Goal: Information Seeking & Learning: Find specific page/section

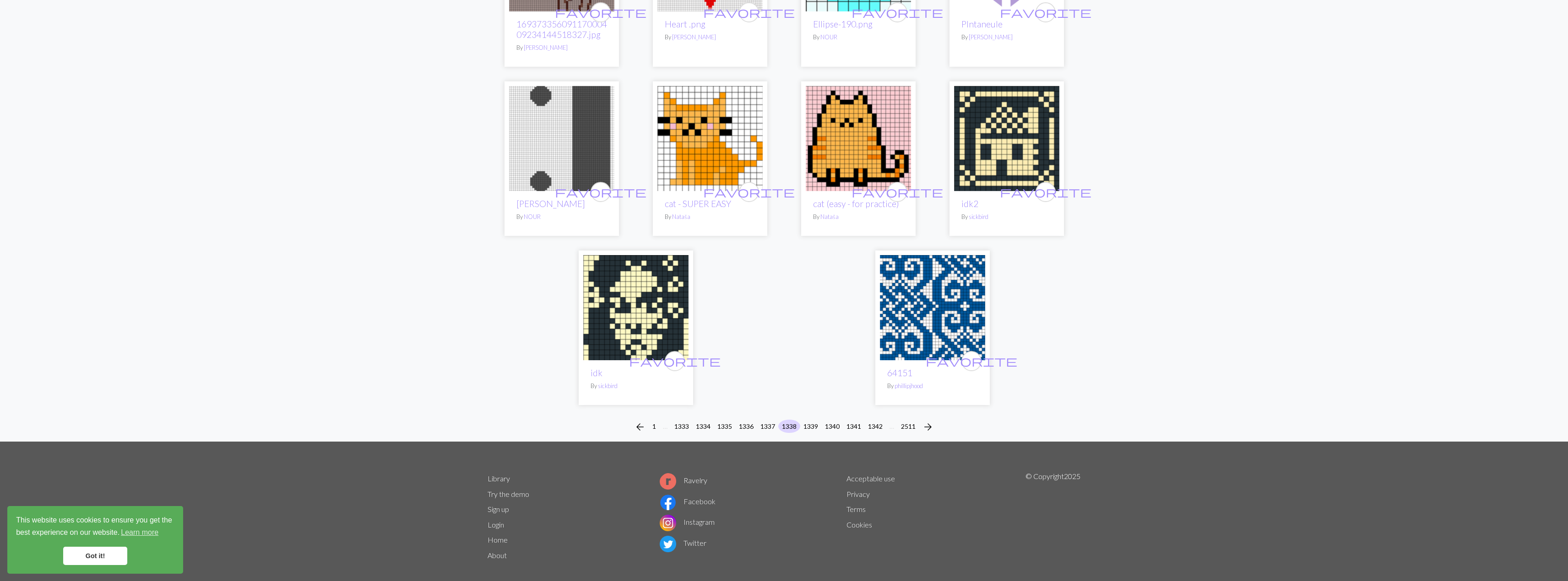
scroll to position [2124, 0]
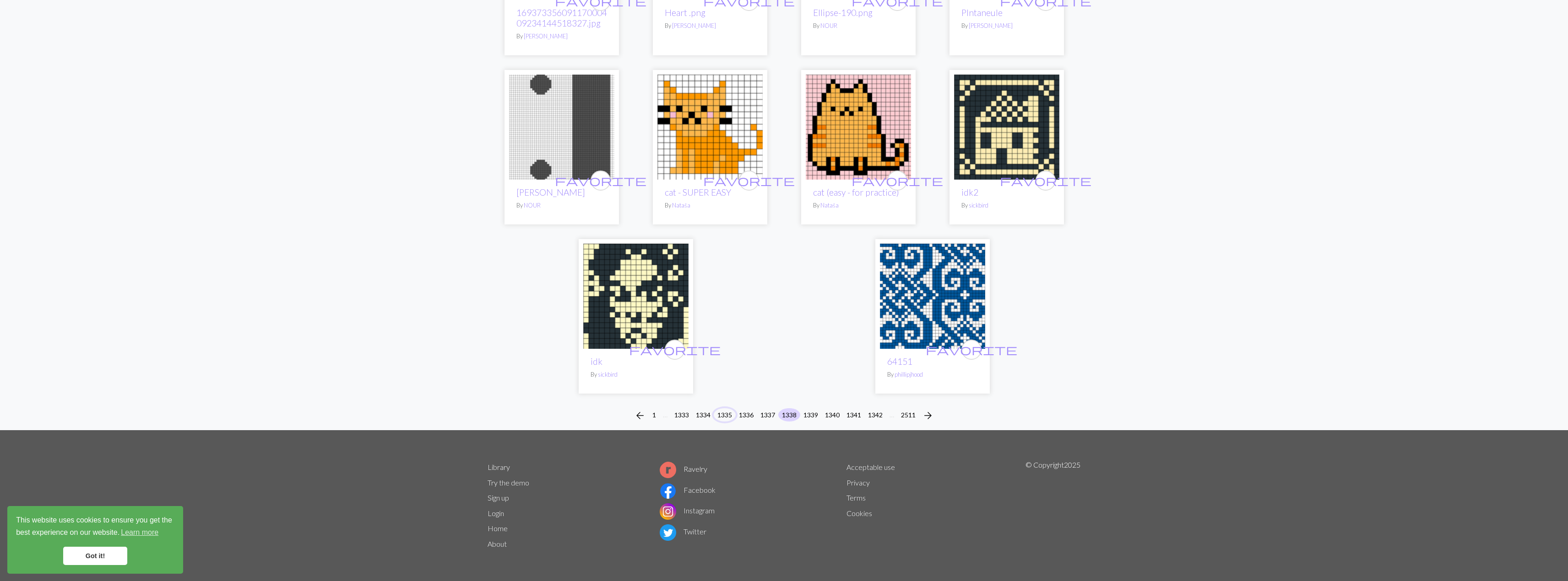
click at [722, 417] on button "1335" at bounding box center [724, 415] width 22 height 13
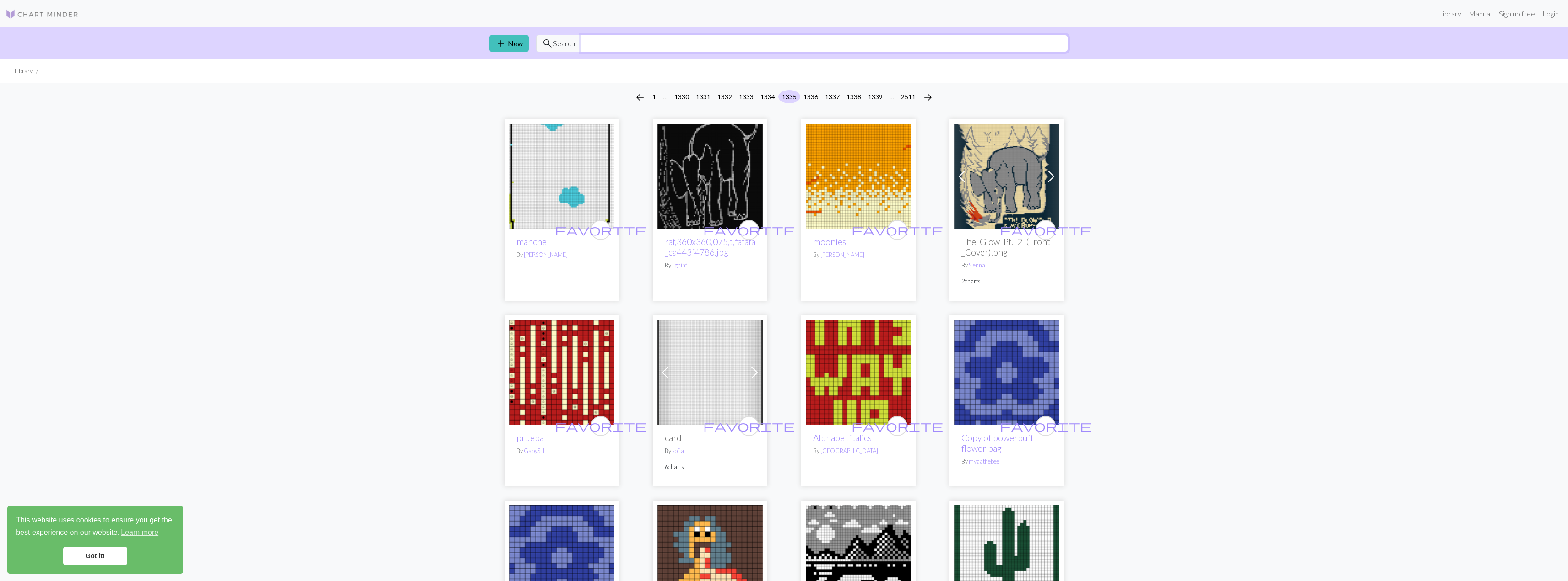
click at [592, 41] on input "text" at bounding box center [824, 43] width 487 height 17
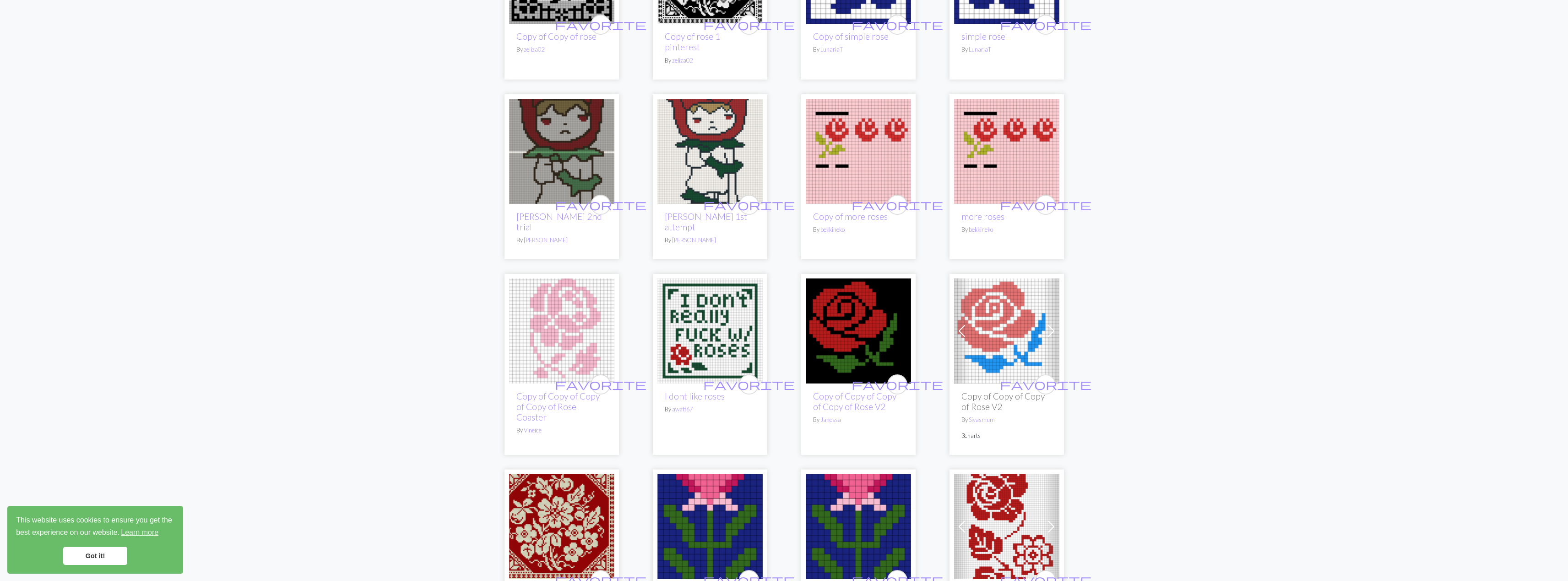
scroll to position [778, 0]
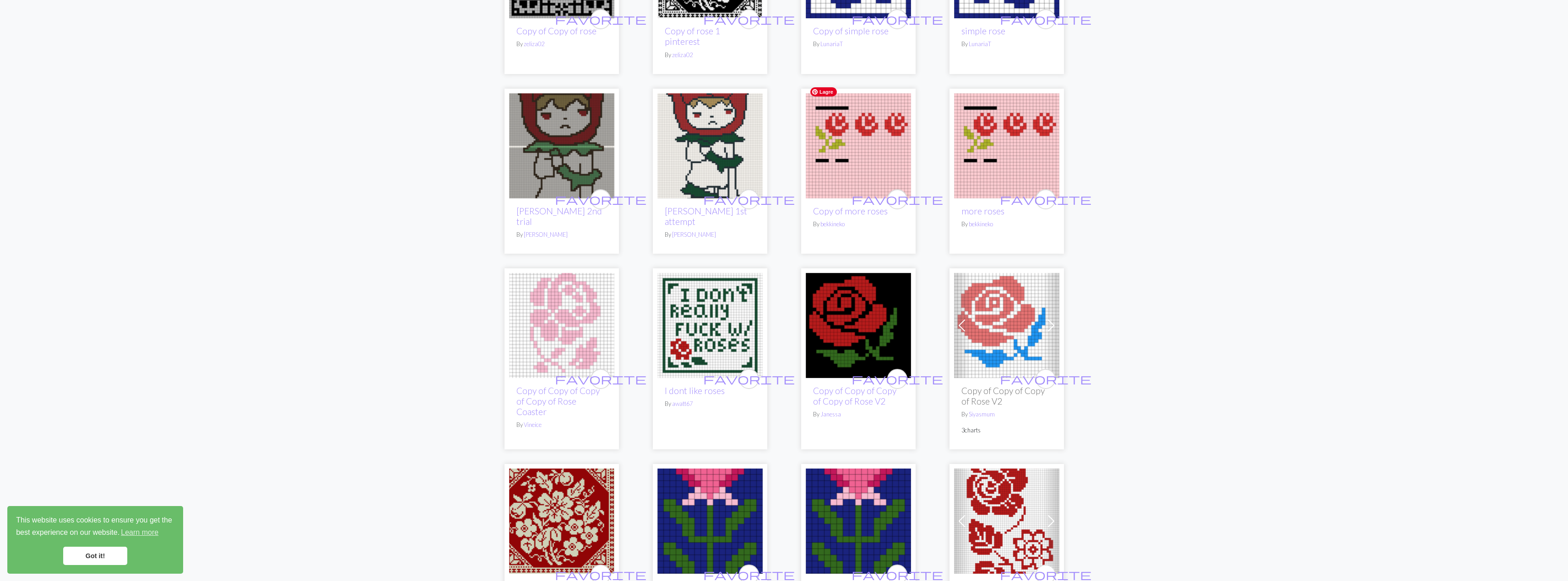
type input "rose"
click at [825, 93] on span "Lagre" at bounding box center [823, 92] width 27 height 9
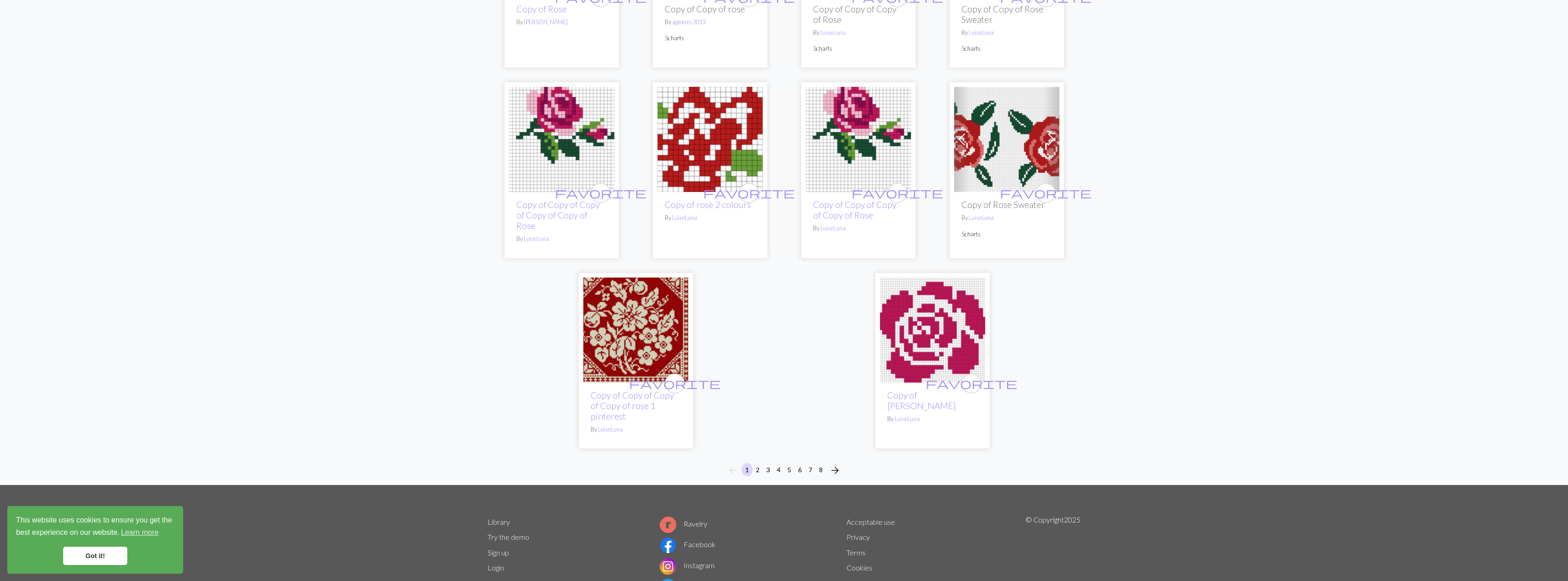
scroll to position [2183, 0]
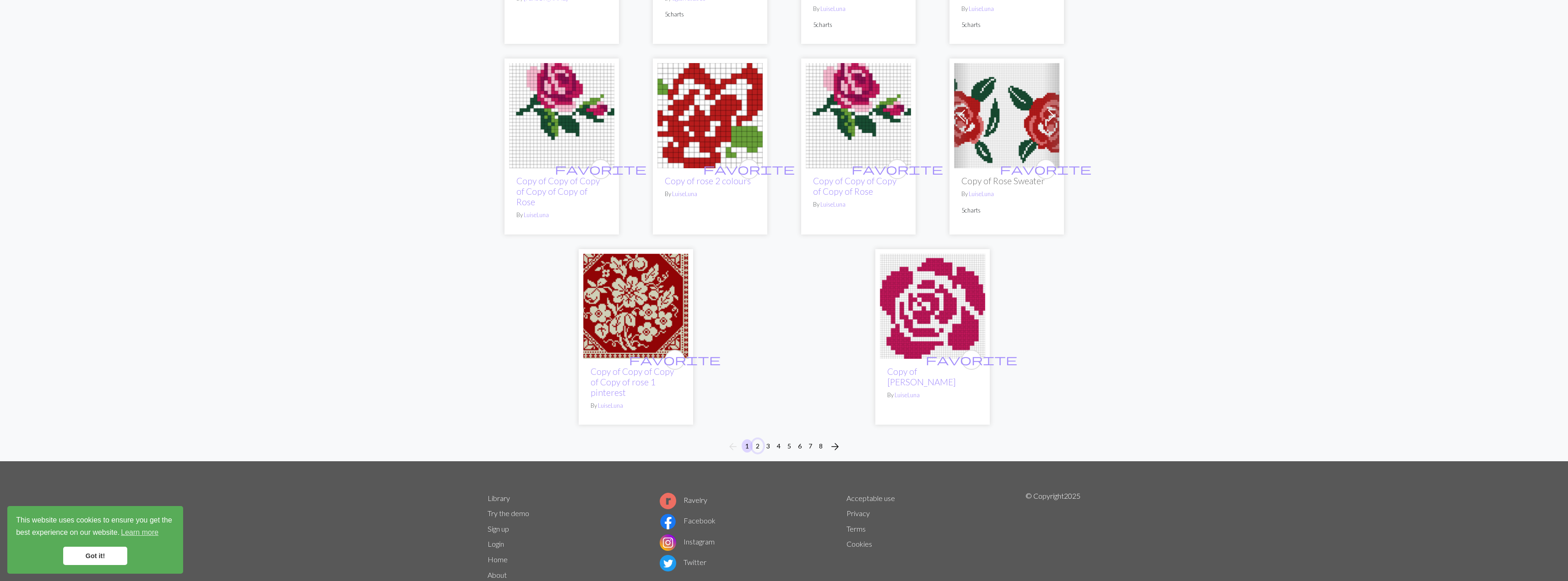
click at [759, 440] on button "2" at bounding box center [758, 446] width 11 height 13
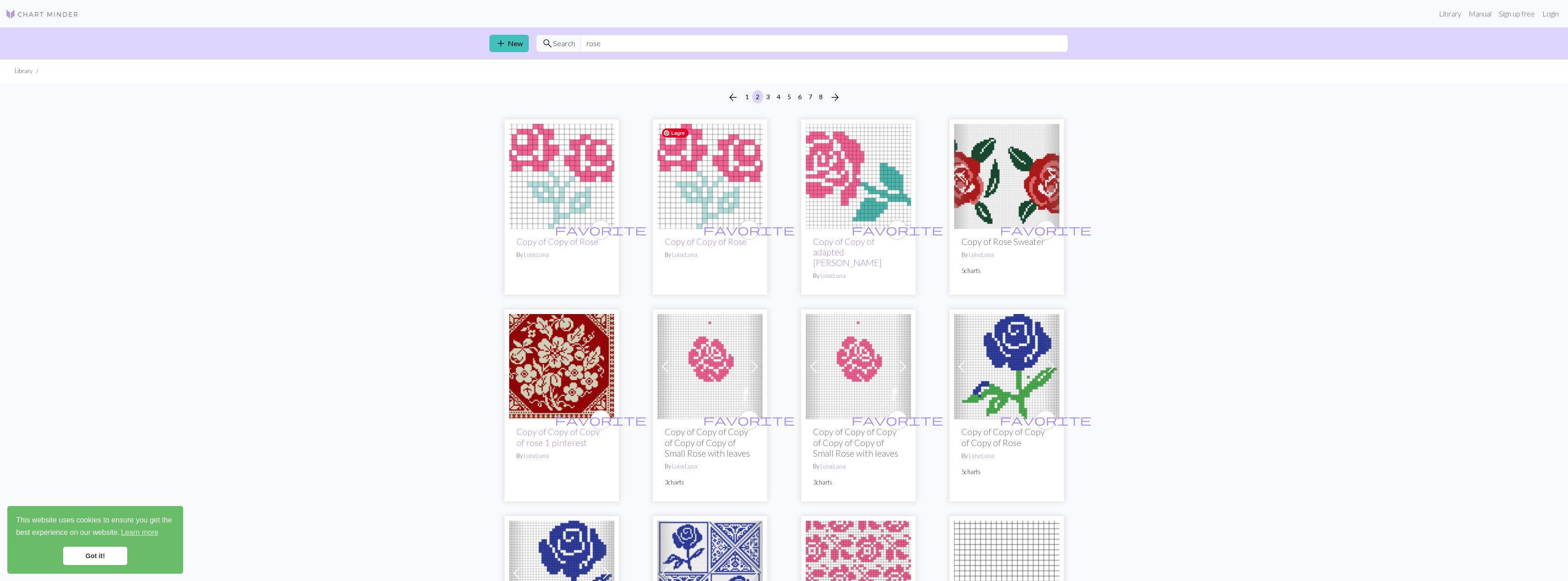
click at [666, 135] on span "Lagre" at bounding box center [675, 132] width 27 height 9
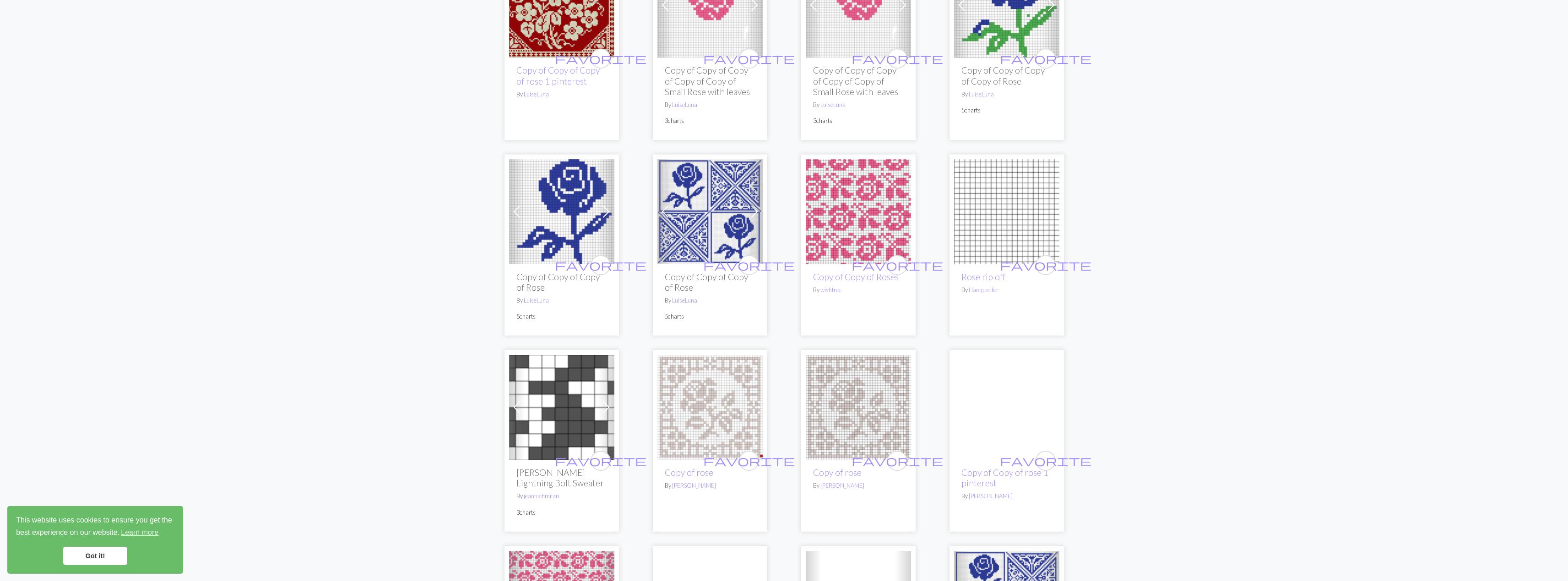
scroll to position [366, 0]
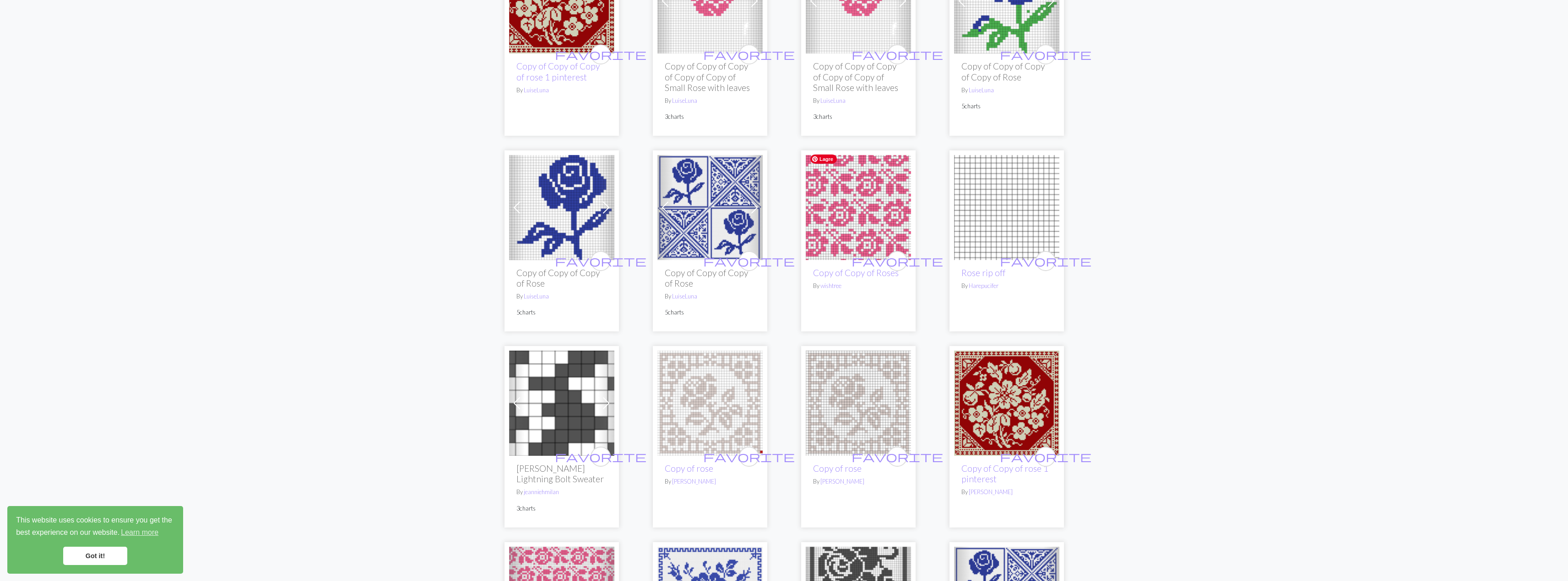
click at [829, 159] on span "Lagre" at bounding box center [823, 158] width 27 height 9
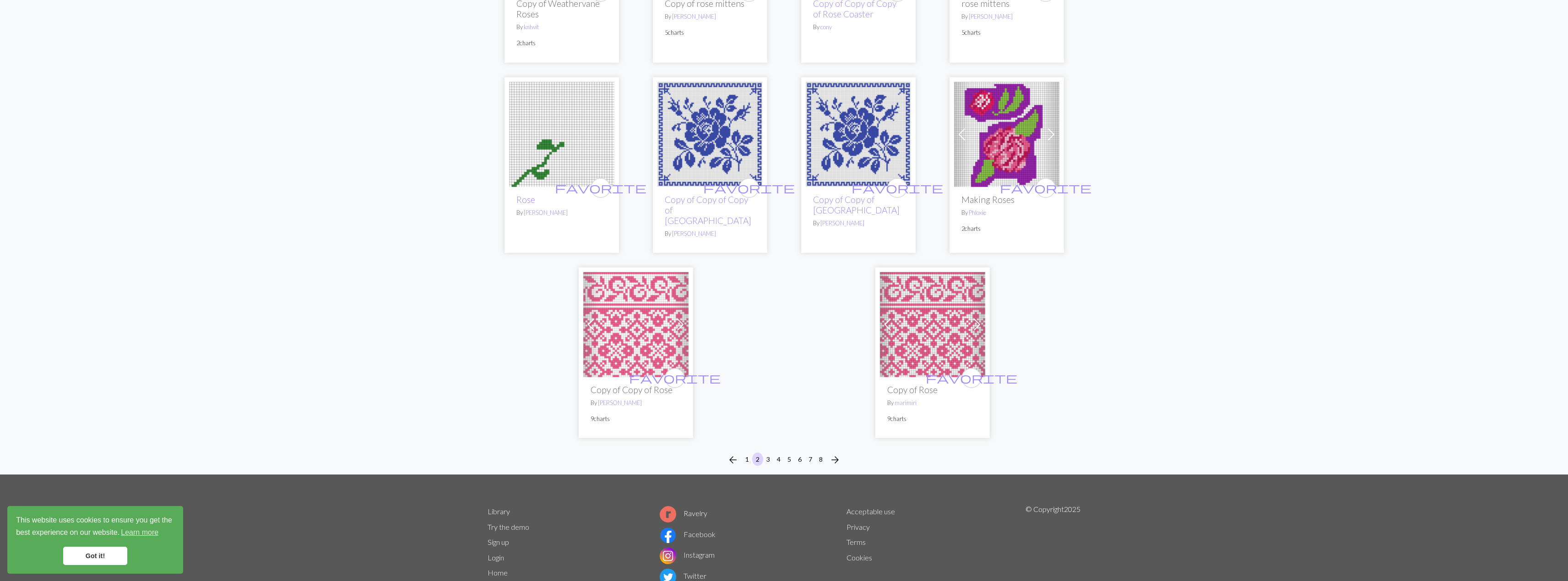
scroll to position [2195, 0]
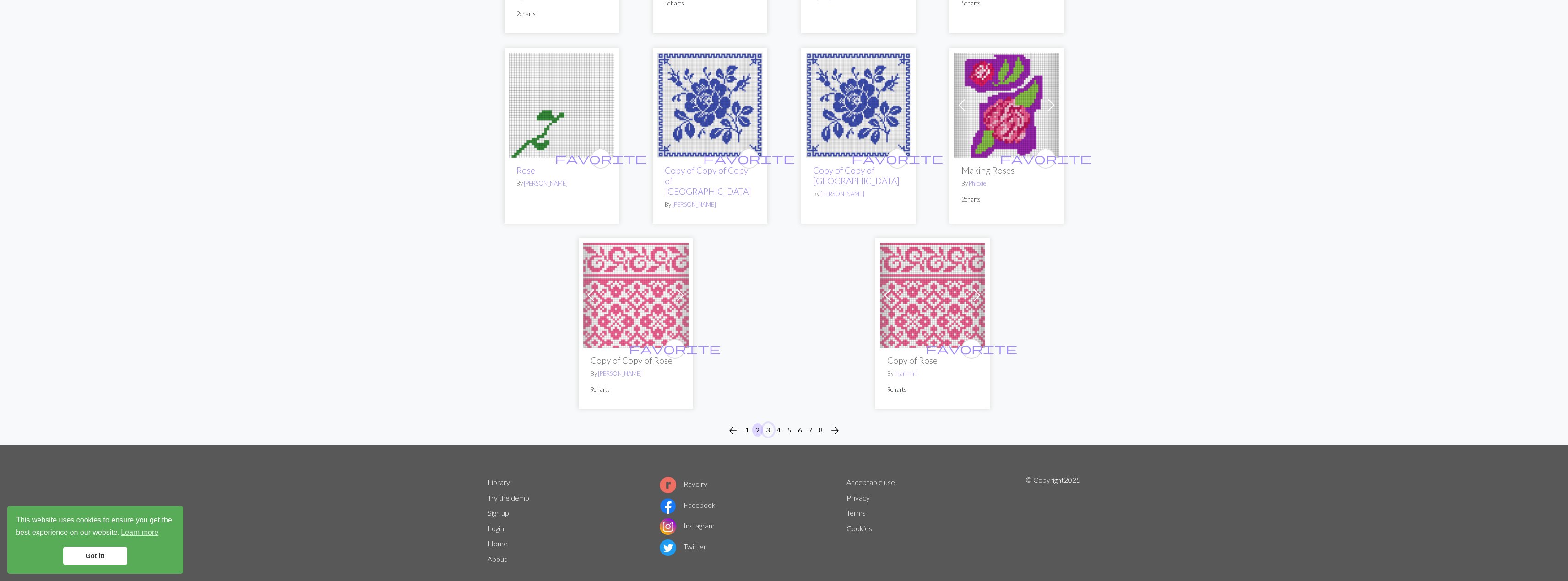
click at [769, 423] on button "3" at bounding box center [769, 430] width 11 height 13
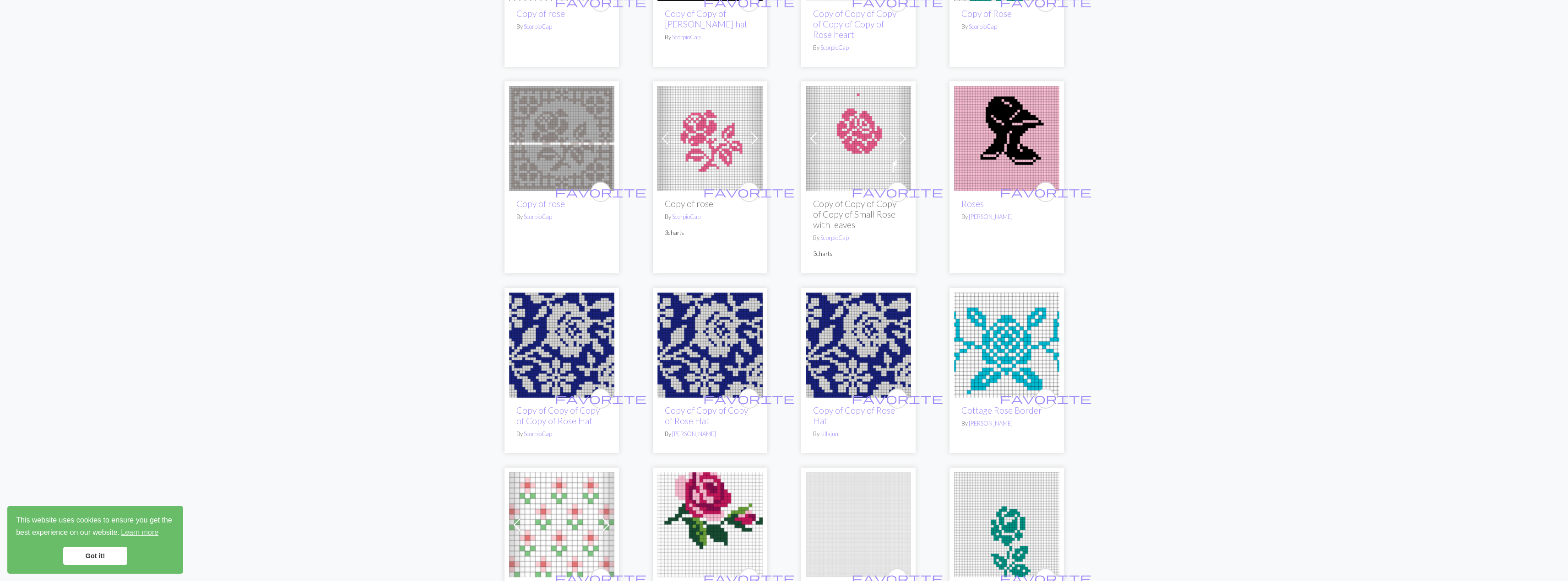
scroll to position [1326, 0]
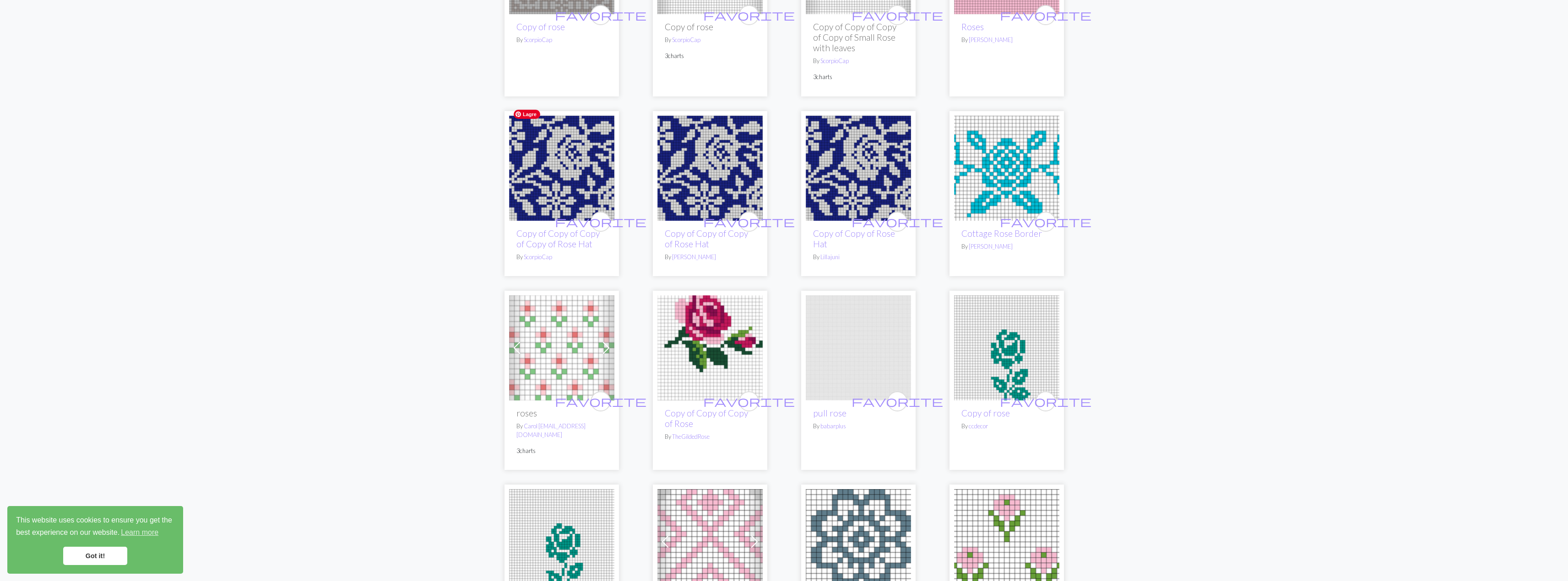
click at [524, 115] on span "Lagre" at bounding box center [526, 114] width 27 height 9
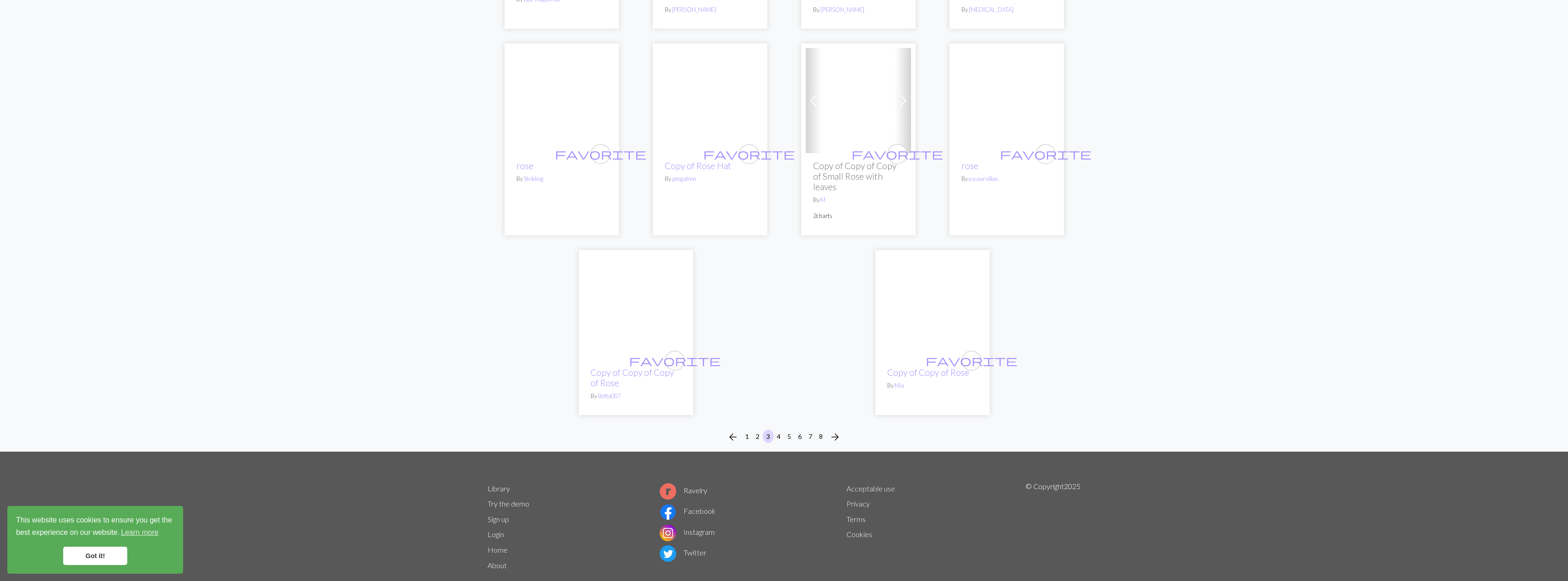
scroll to position [2135, 0]
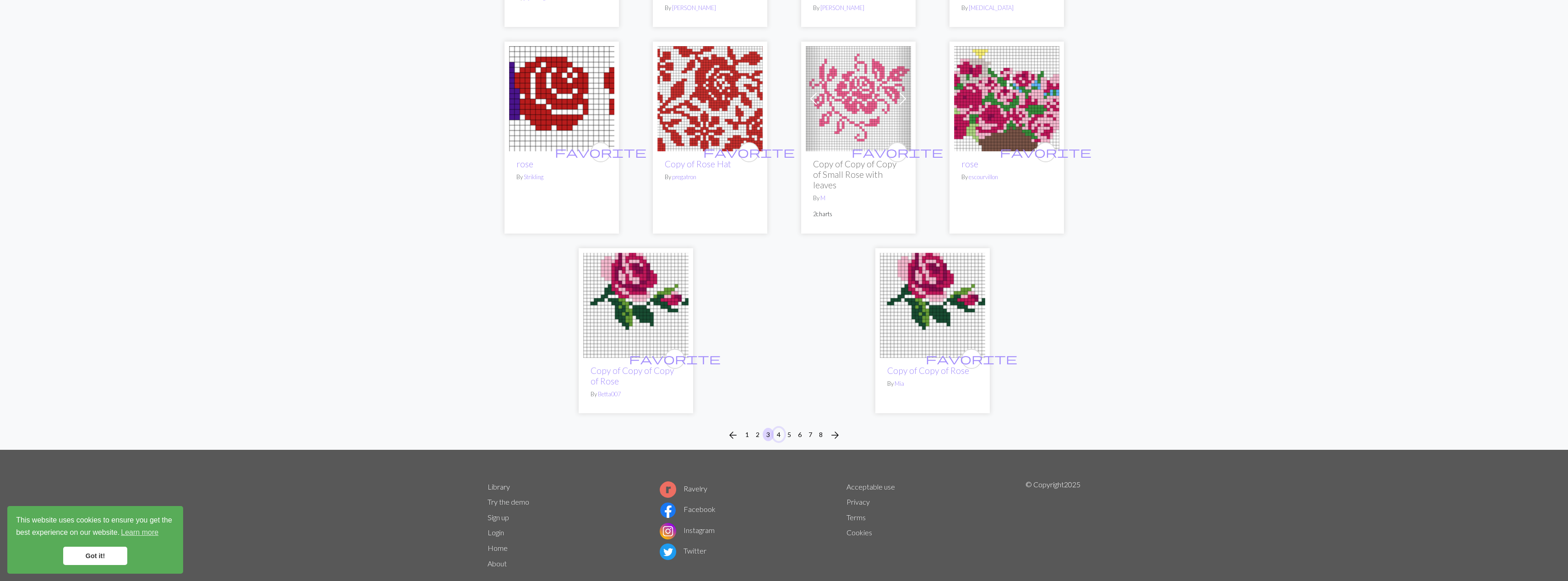
click at [779, 428] on button "4" at bounding box center [779, 435] width 11 height 13
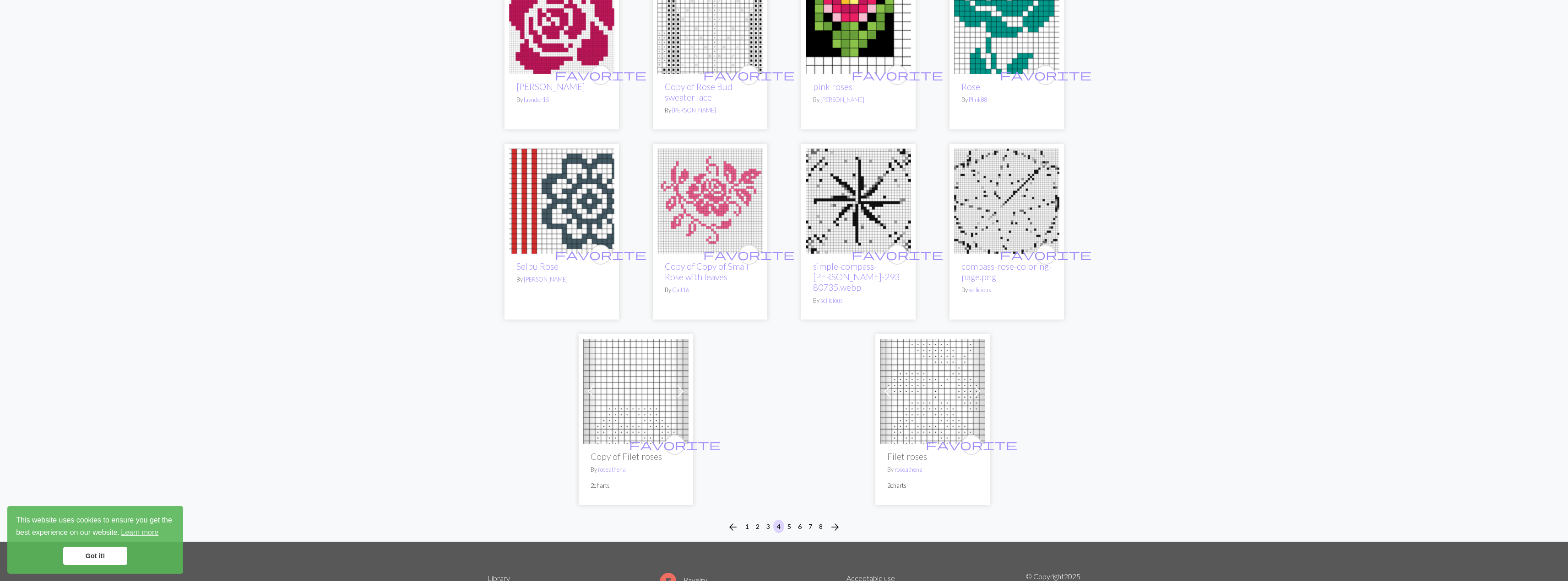
scroll to position [2066, 0]
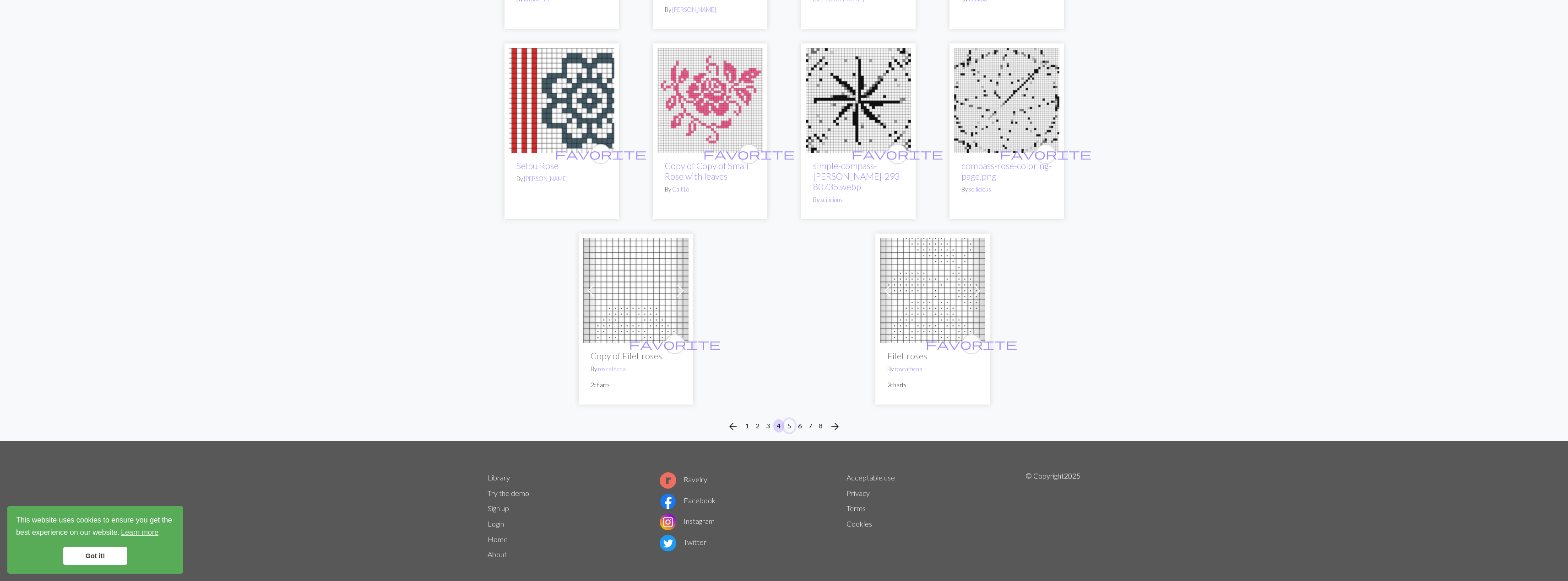
click at [790, 419] on button "5" at bounding box center [790, 426] width 11 height 13
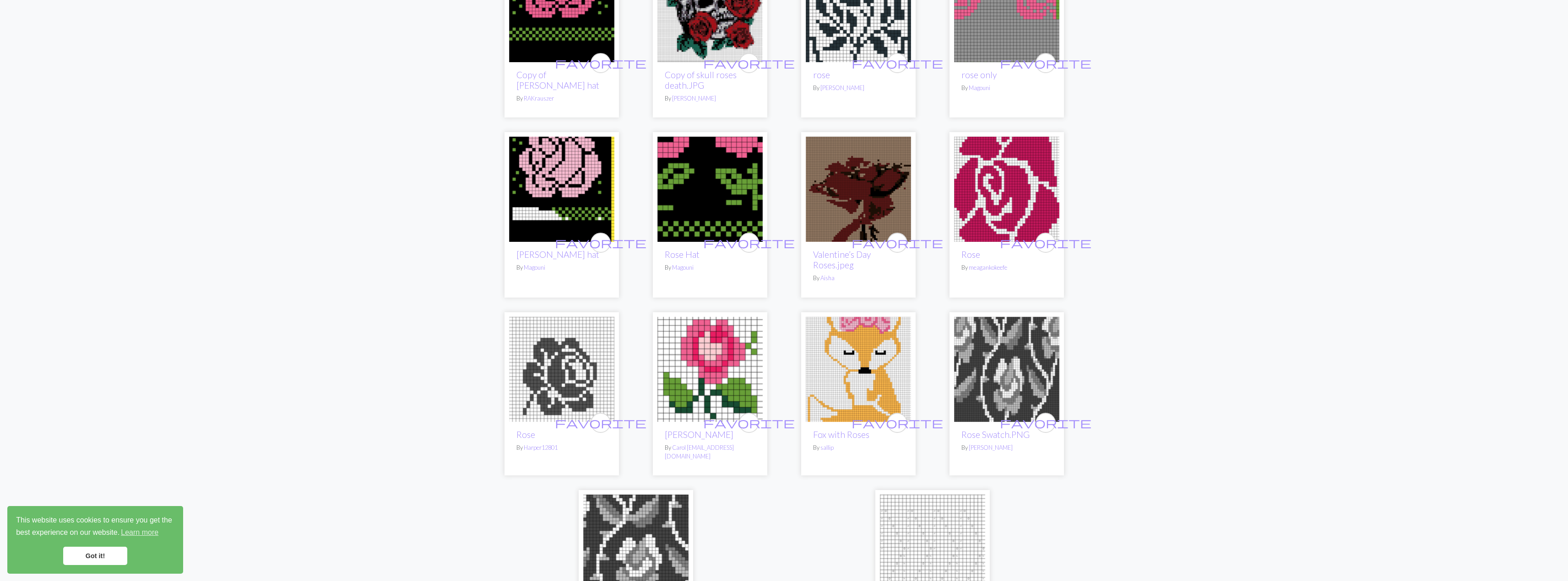
scroll to position [1829, 0]
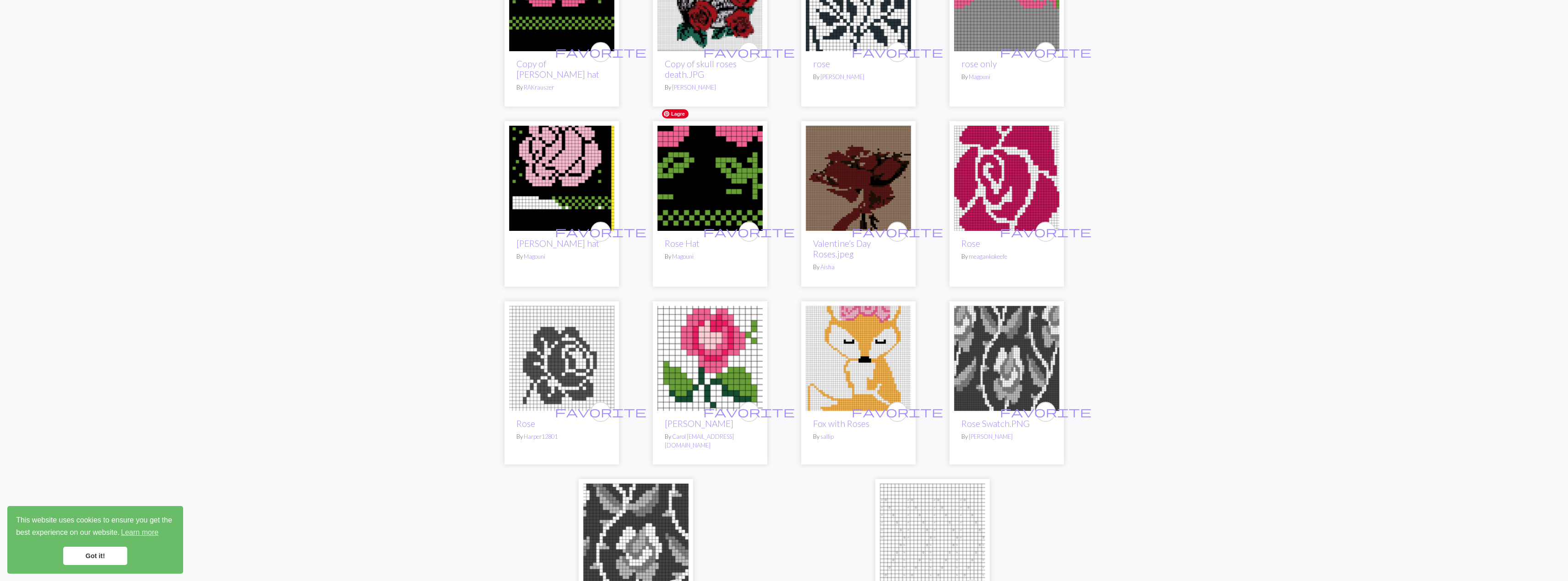
click at [707, 196] on img at bounding box center [709, 178] width 105 height 105
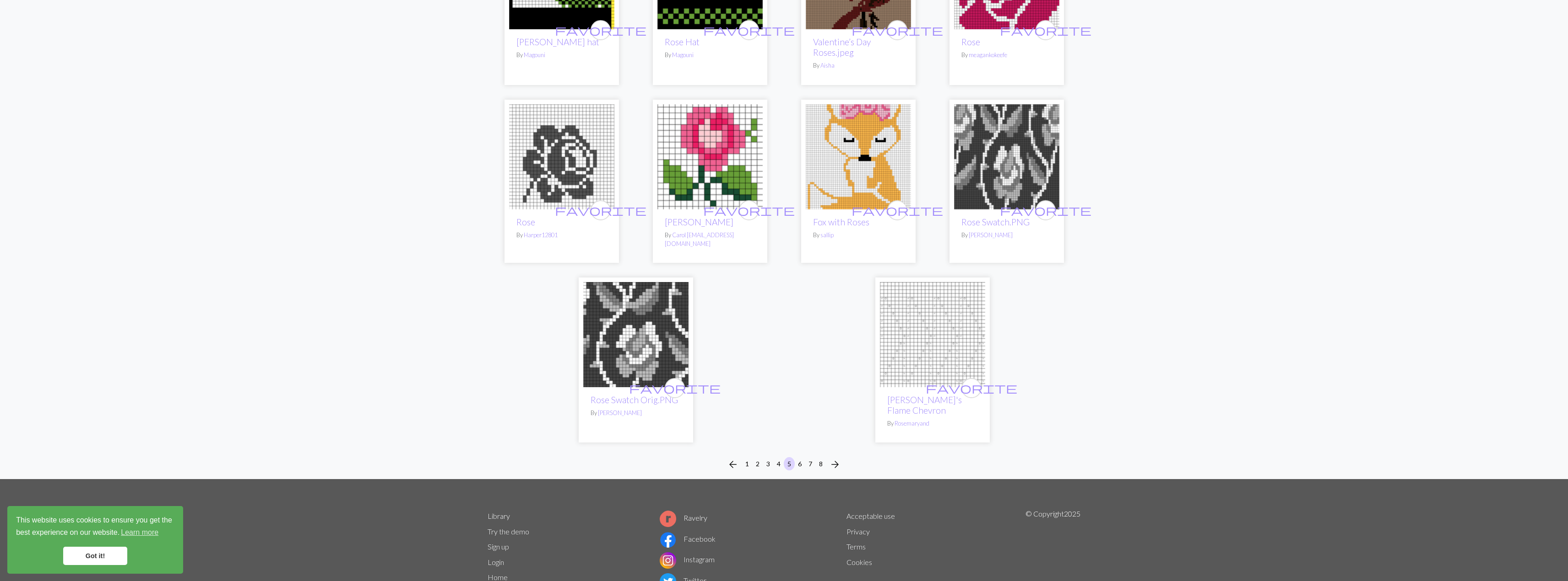
scroll to position [2040, 0]
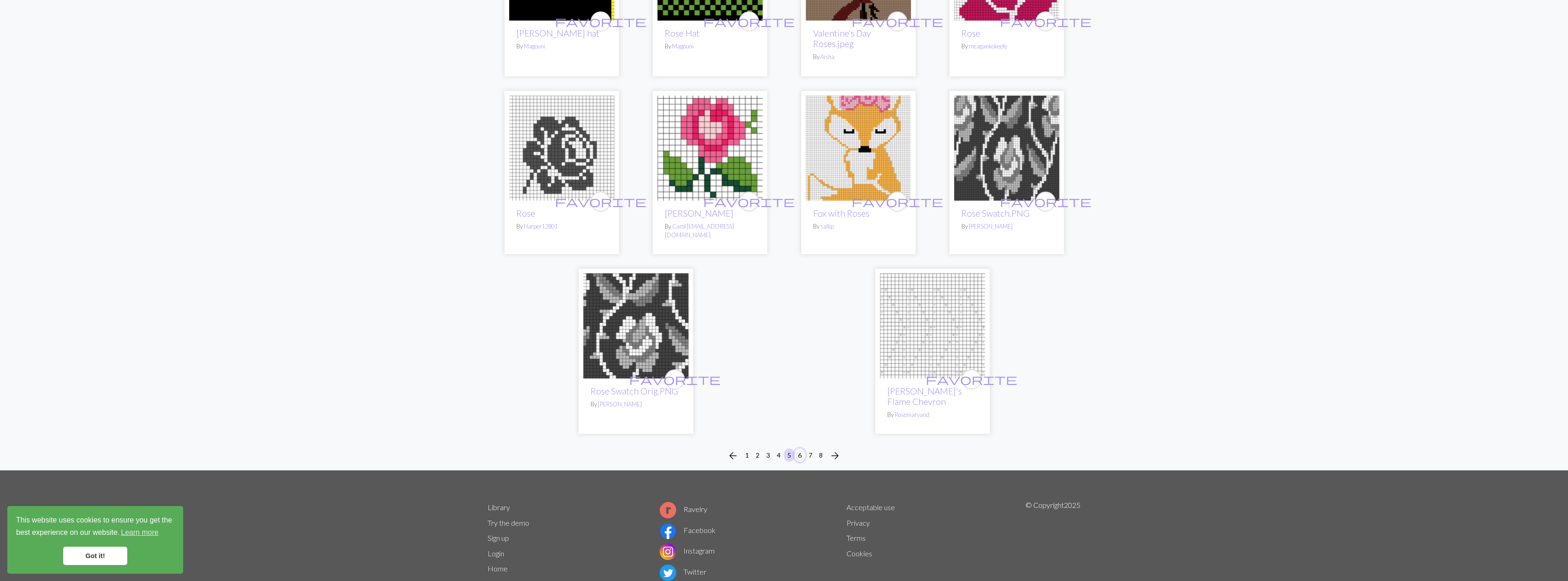
click at [800, 449] on button "6" at bounding box center [800, 455] width 11 height 13
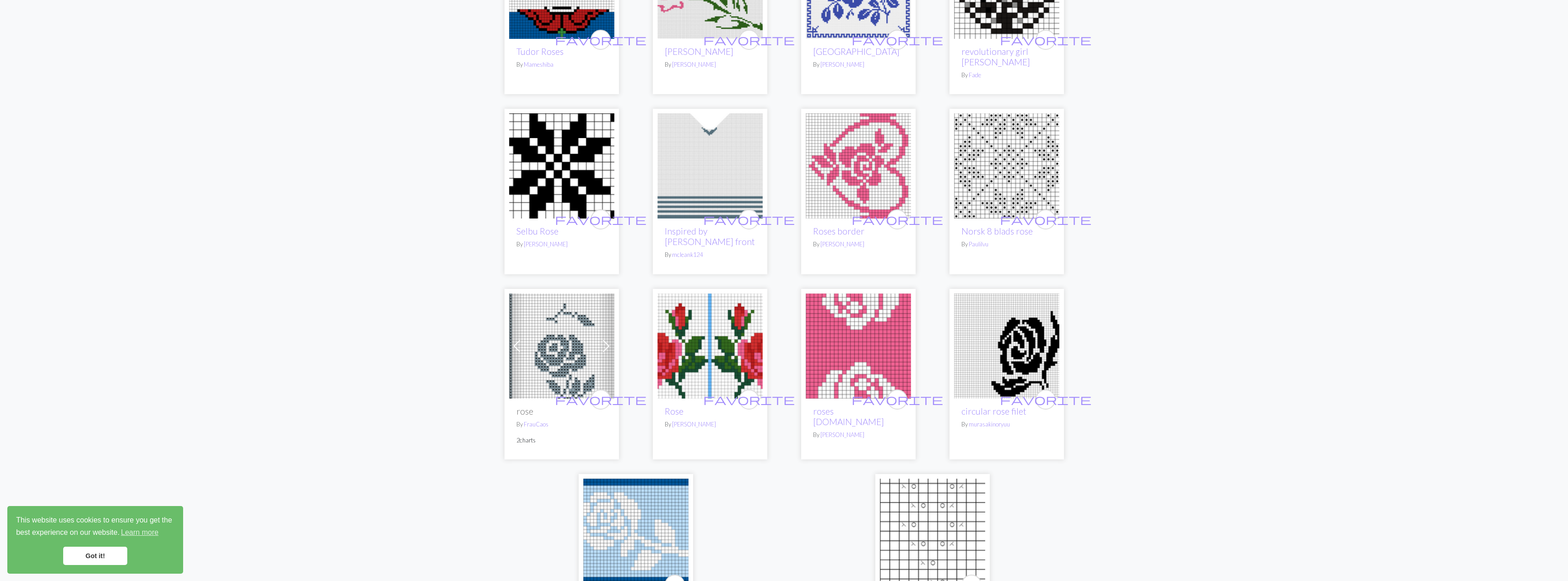
scroll to position [2012, 0]
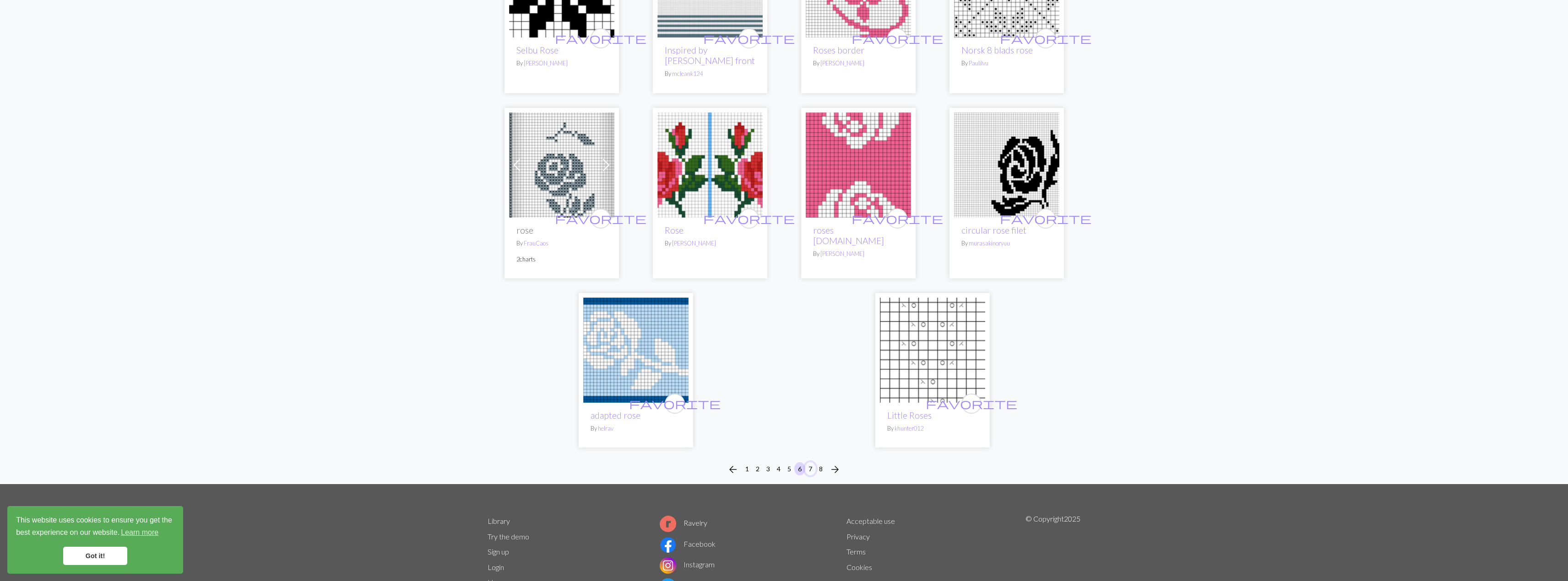
click at [811, 462] on button "7" at bounding box center [810, 469] width 11 height 13
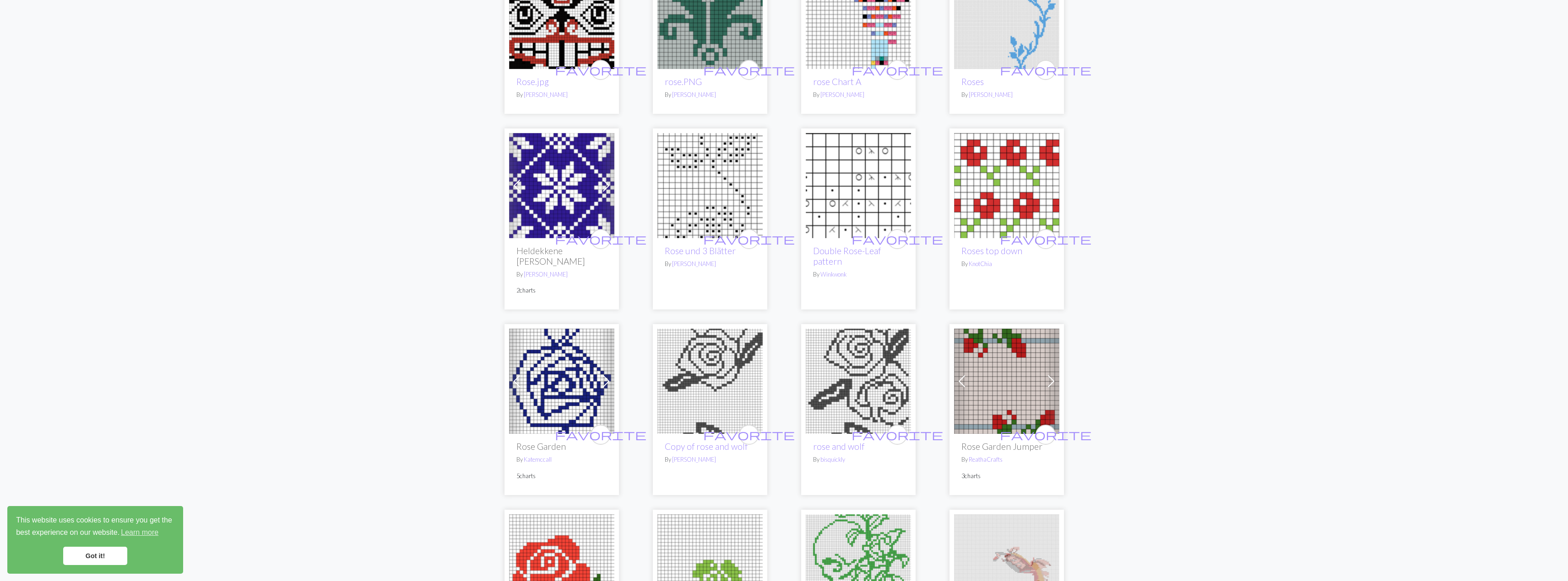
scroll to position [366, 0]
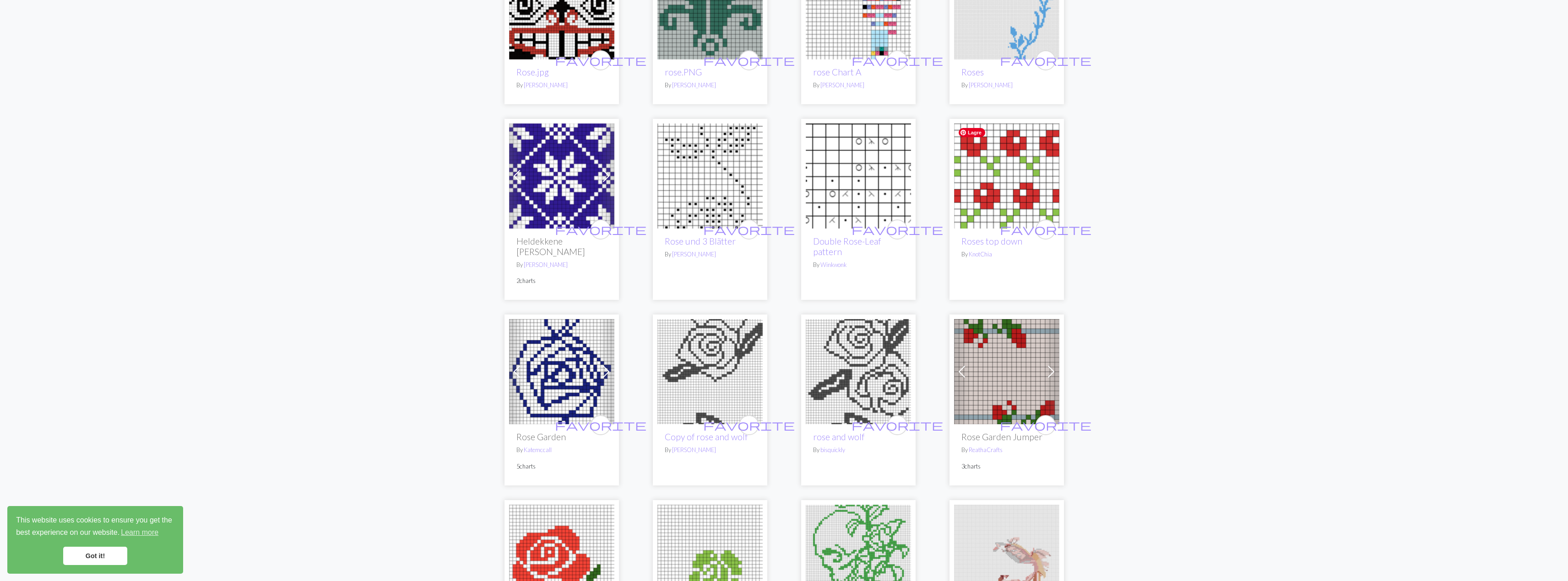
click at [973, 133] on span "Lagre" at bounding box center [972, 132] width 27 height 9
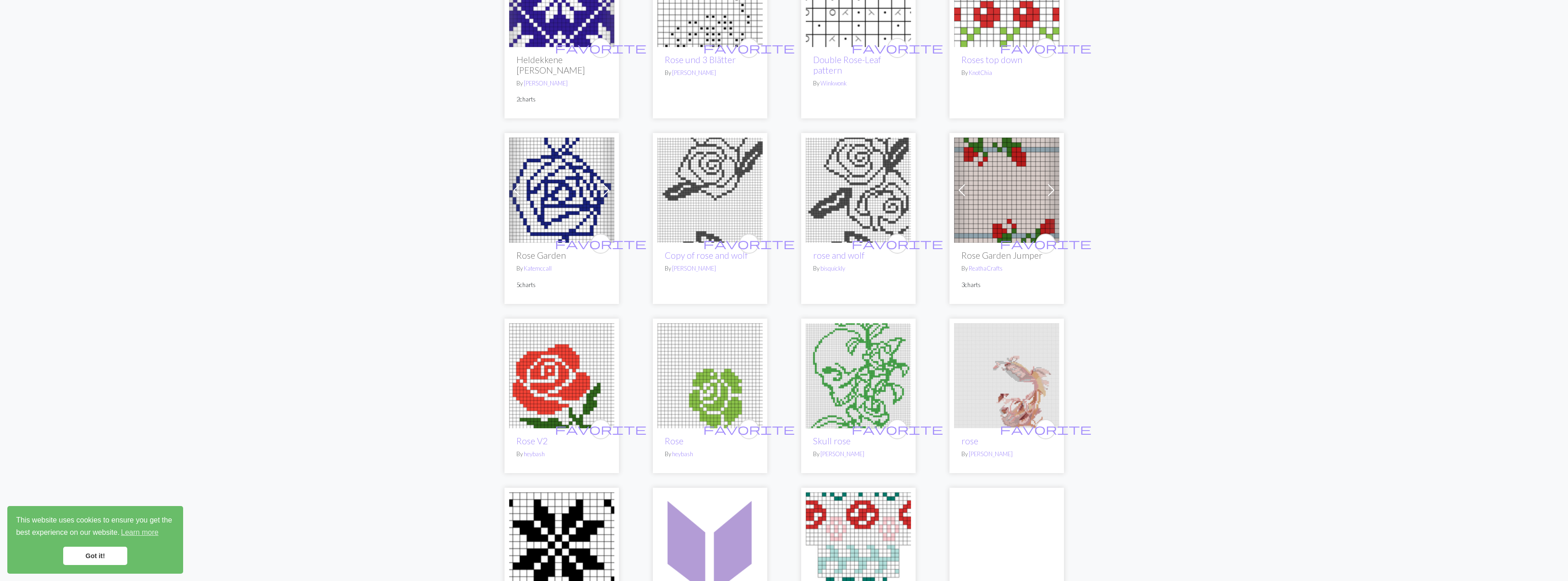
scroll to position [548, 0]
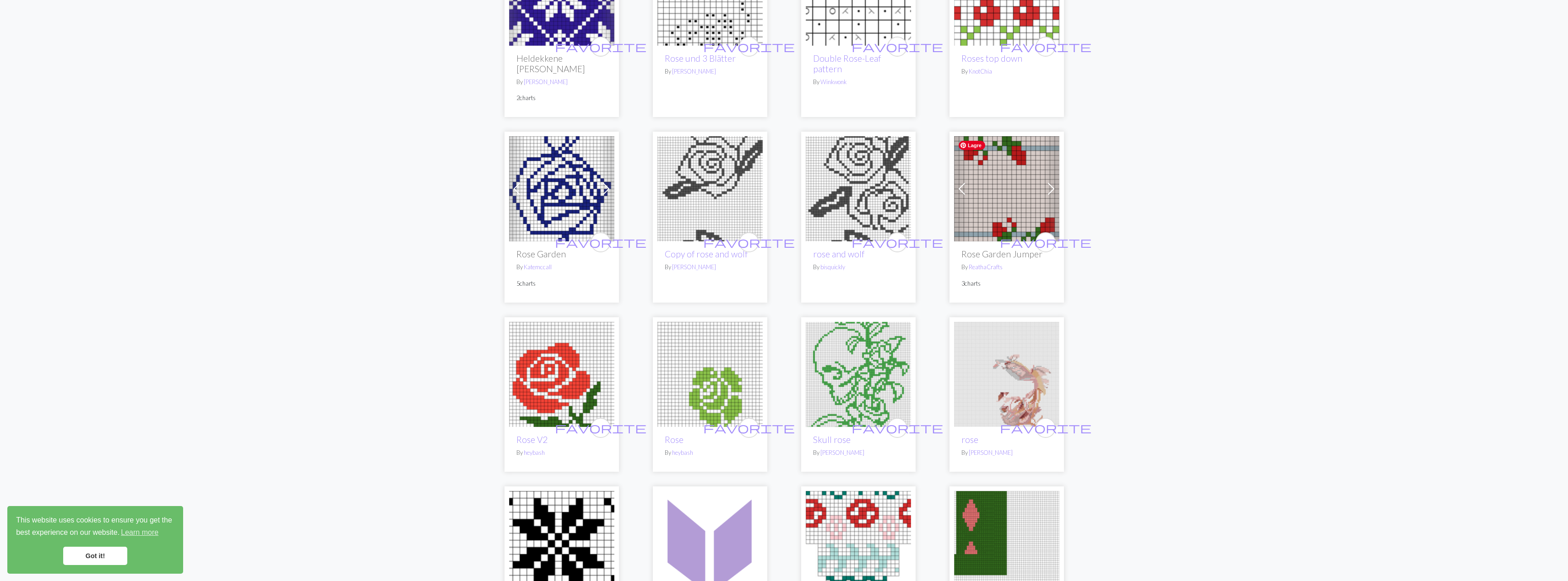
click at [1004, 210] on img at bounding box center [1006, 189] width 105 height 105
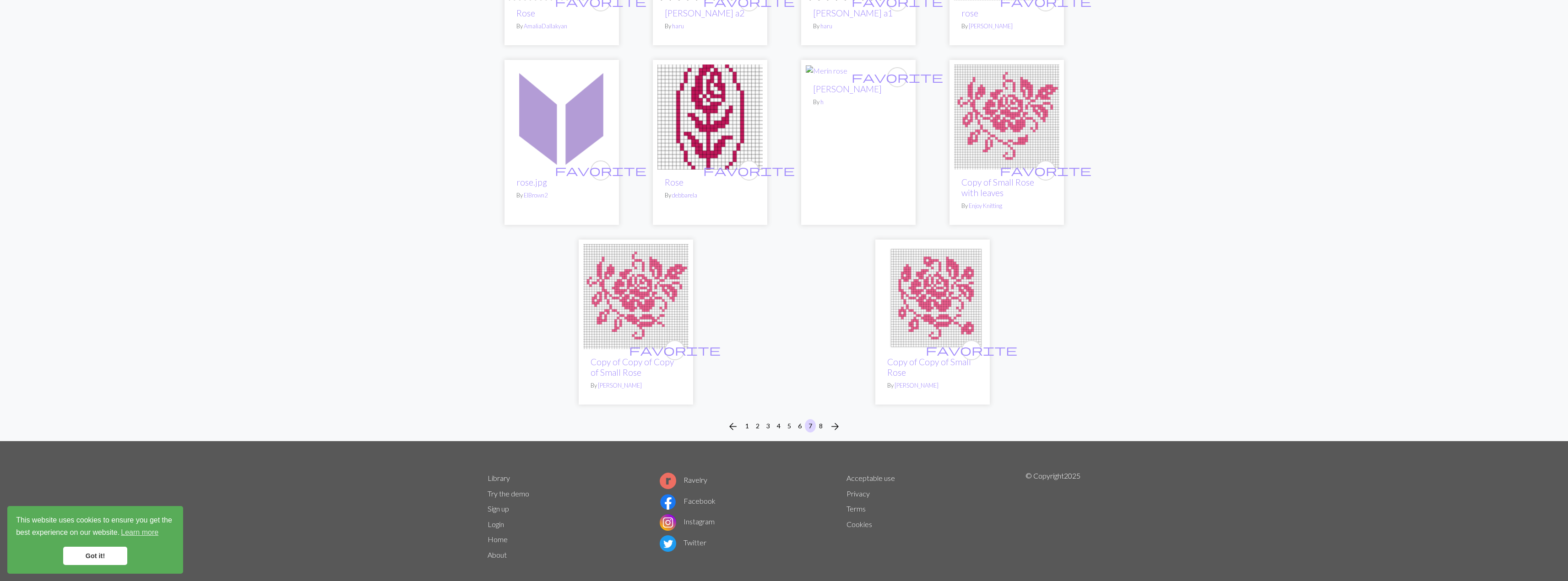
scroll to position [2083, 0]
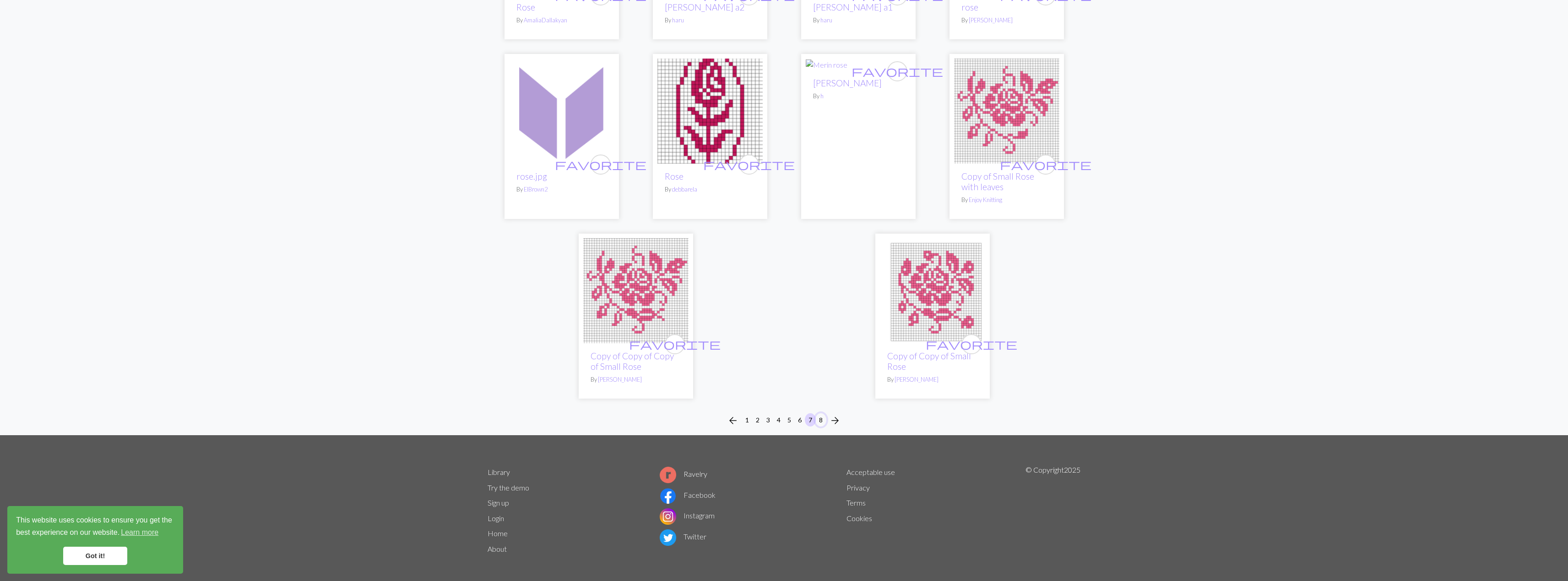
click at [821, 415] on button "8" at bounding box center [821, 420] width 11 height 13
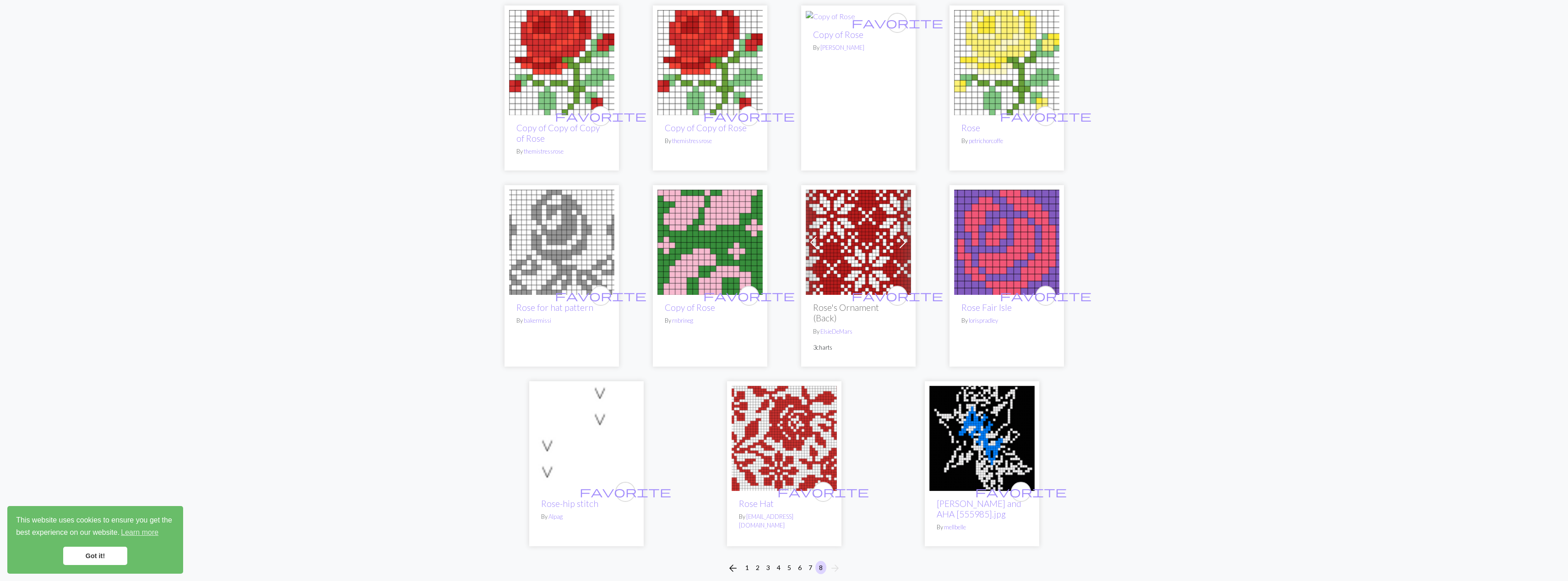
scroll to position [256, 0]
